Goal: Navigation & Orientation: Find specific page/section

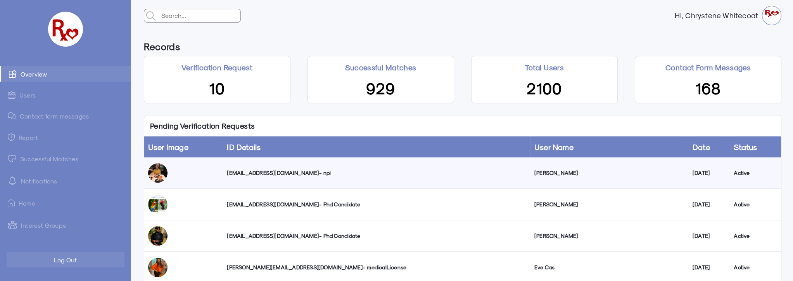
click at [28, 159] on link "Successful Matches" at bounding box center [65, 159] width 131 height 16
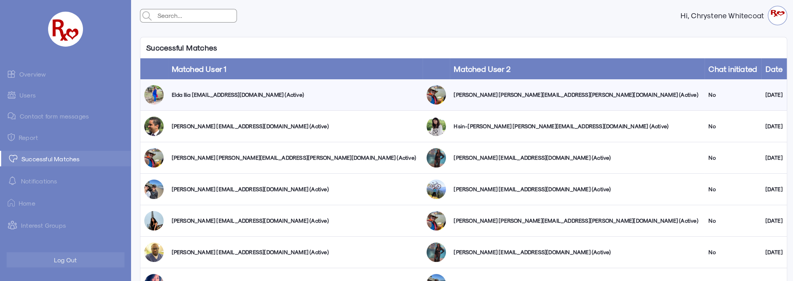
click at [30, 96] on link "Users" at bounding box center [65, 94] width 131 height 15
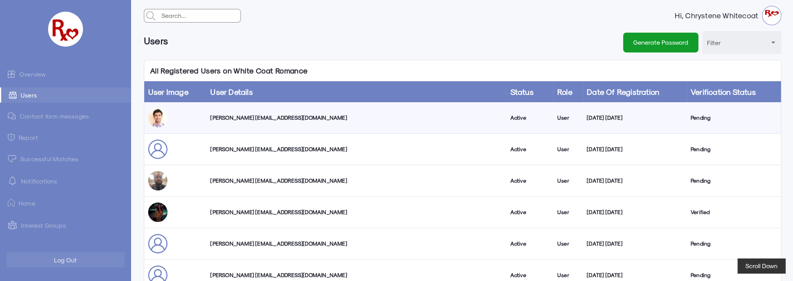
click at [38, 74] on link "Overview" at bounding box center [65, 74] width 131 height 16
